Goal: Task Accomplishment & Management: Manage account settings

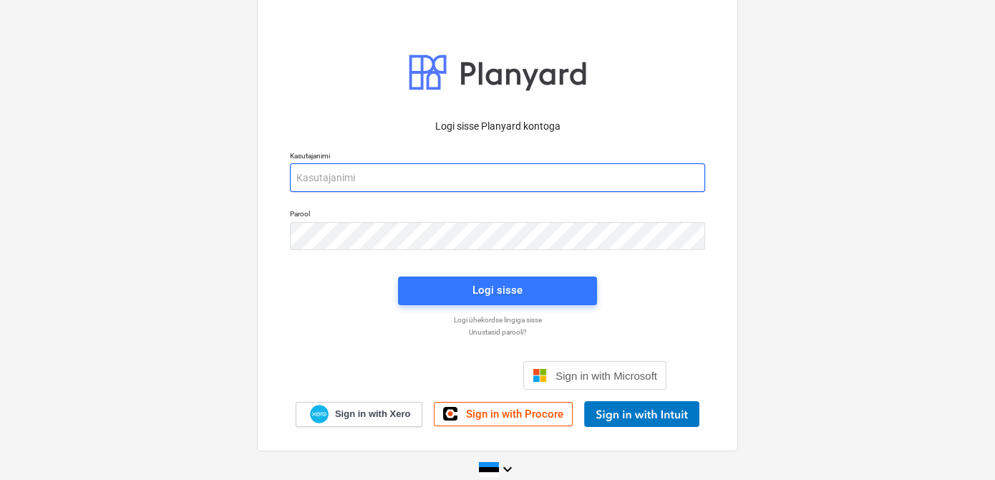
click at [347, 184] on input "email" at bounding box center [497, 177] width 415 height 29
type input "[EMAIL_ADDRESS][DOMAIN_NAME]"
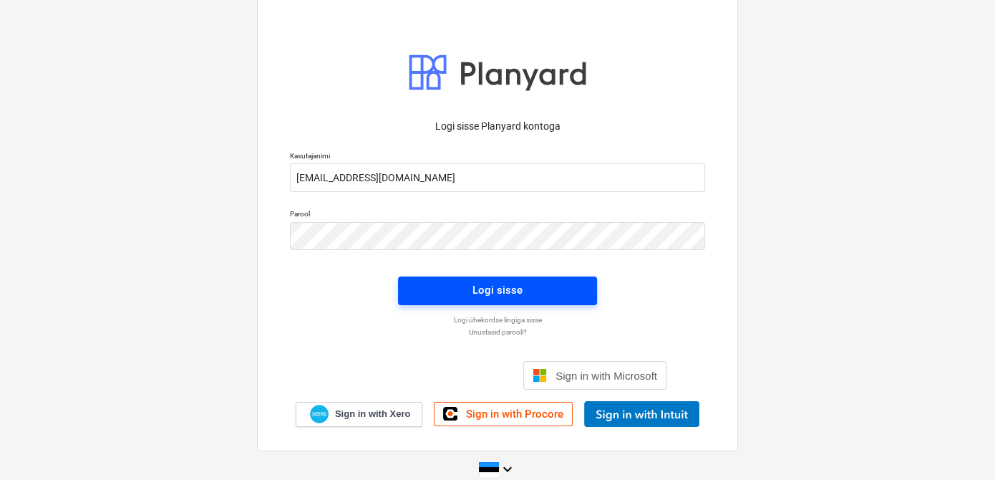
click at [440, 286] on span "Logi sisse" at bounding box center [497, 290] width 165 height 19
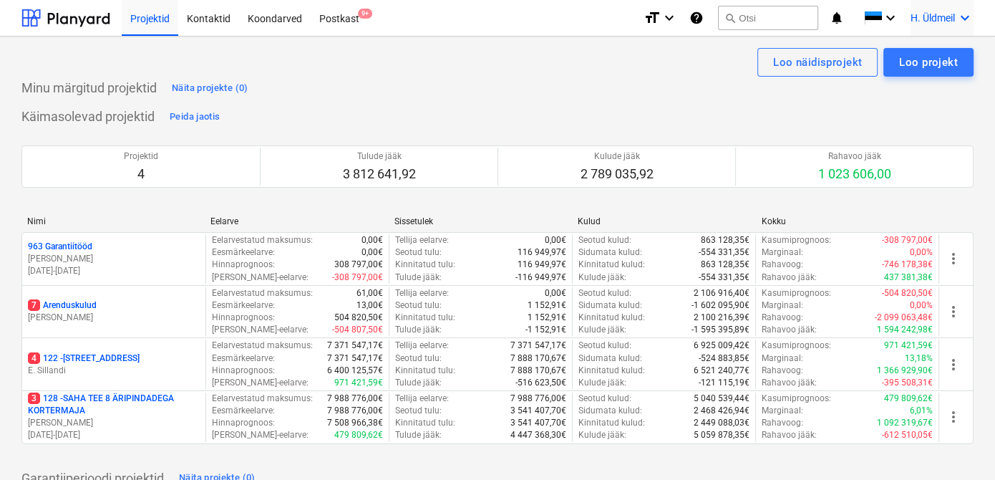
click at [939, 19] on span "H. Üldmeil" at bounding box center [933, 17] width 44 height 11
click at [581, 82] on div at bounding box center [497, 240] width 995 height 480
click at [458, 73] on div "Loo näidisprojekt Loo projekt" at bounding box center [497, 62] width 952 height 29
